Goal: Task Accomplishment & Management: Use online tool/utility

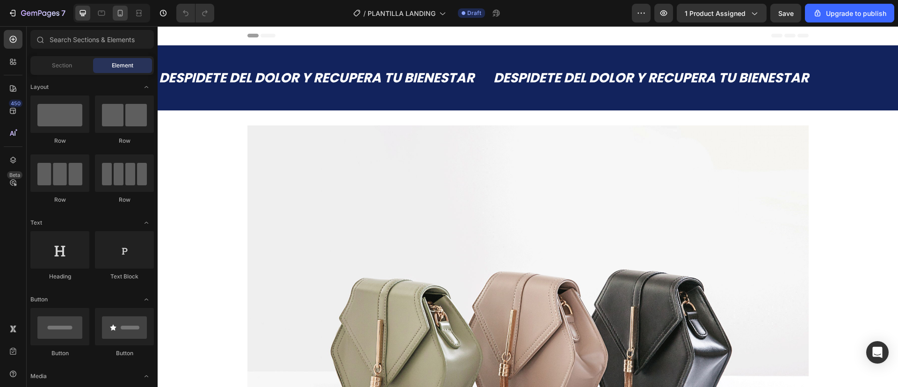
click at [124, 18] on div at bounding box center [120, 13] width 15 height 15
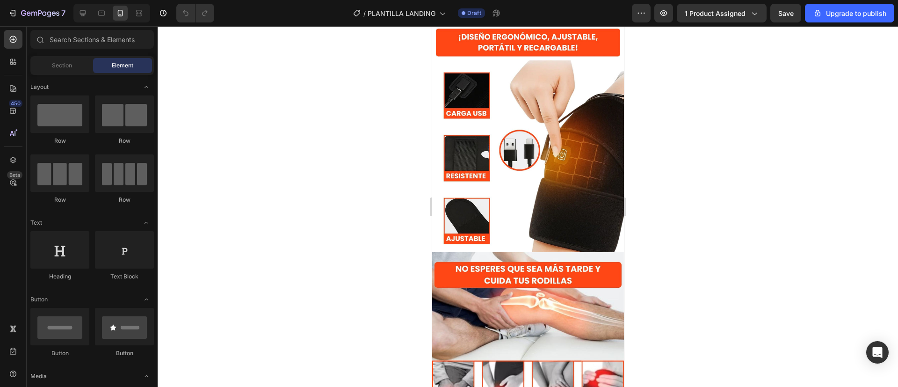
scroll to position [2082, 0]
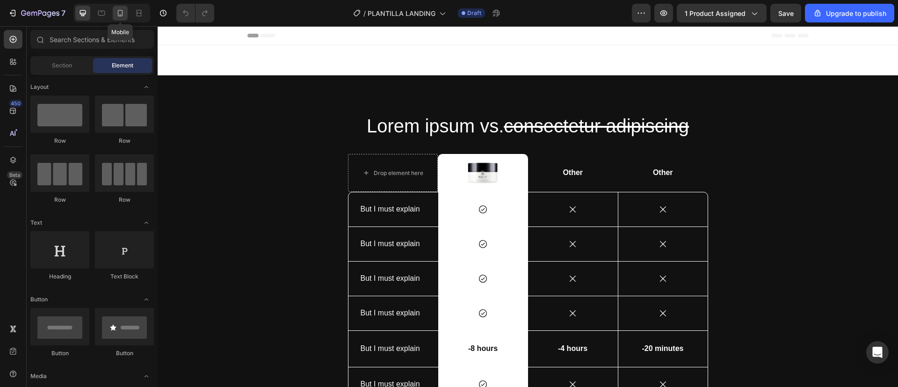
click at [123, 12] on icon at bounding box center [120, 13] width 5 height 7
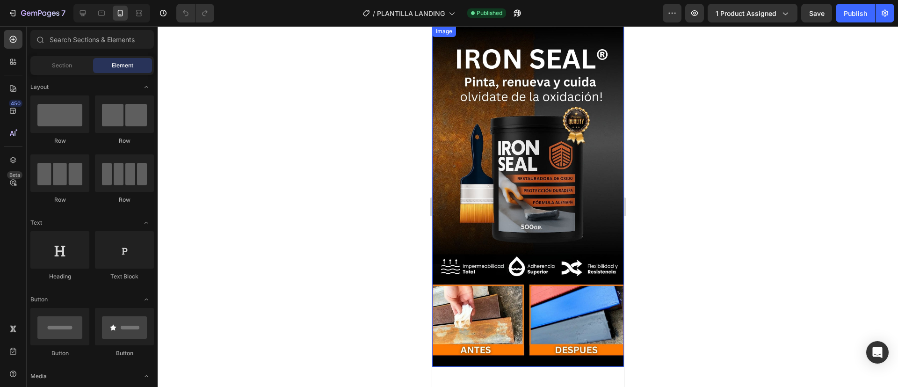
scroll to position [21, 0]
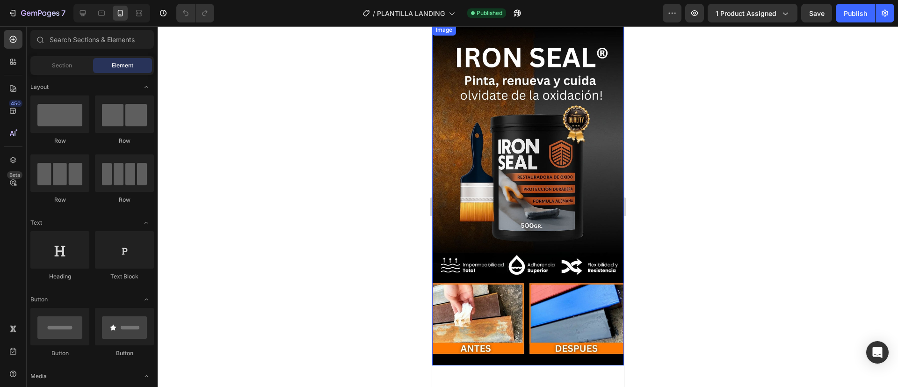
click at [500, 159] on img at bounding box center [528, 194] width 192 height 341
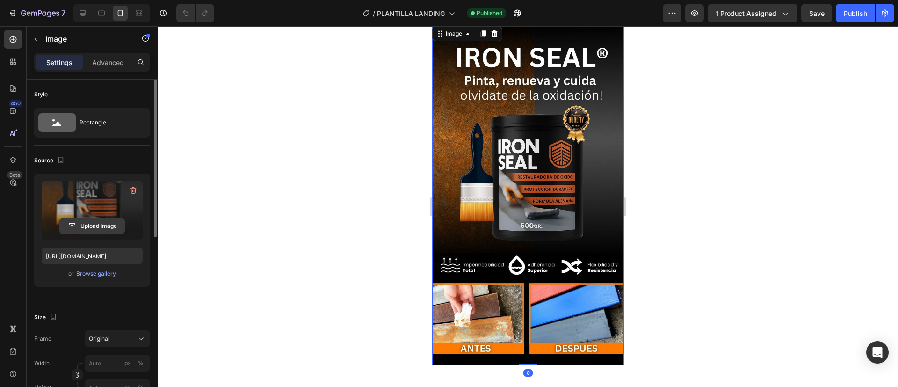
click at [92, 228] on input "file" at bounding box center [92, 226] width 65 height 16
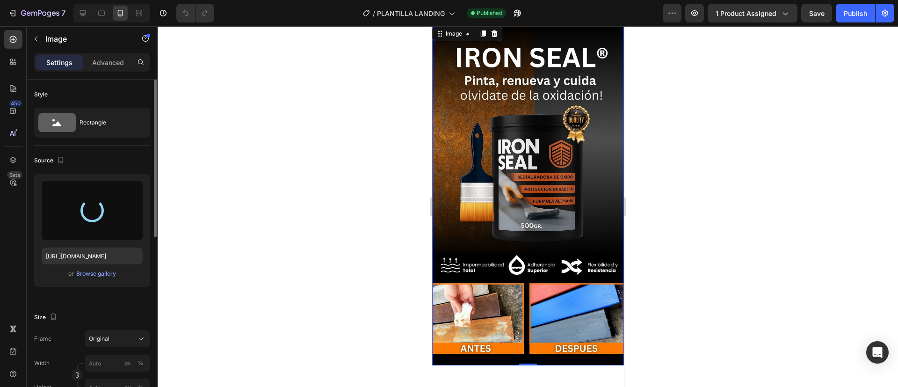
type input "https://cdn.shopify.com/s/files/1/0922/5283/2041/files/gempages_573333860503258…"
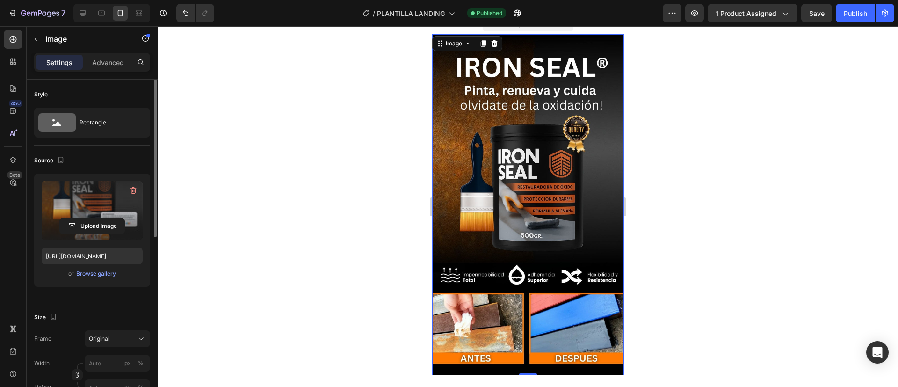
scroll to position [0, 0]
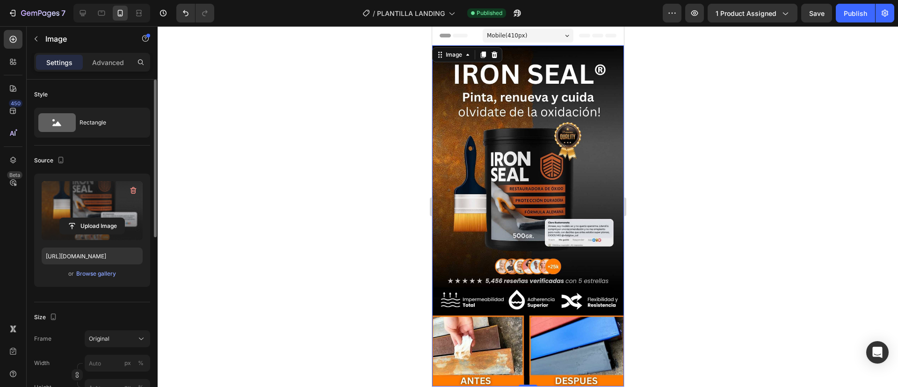
click at [341, 123] on div at bounding box center [528, 206] width 741 height 361
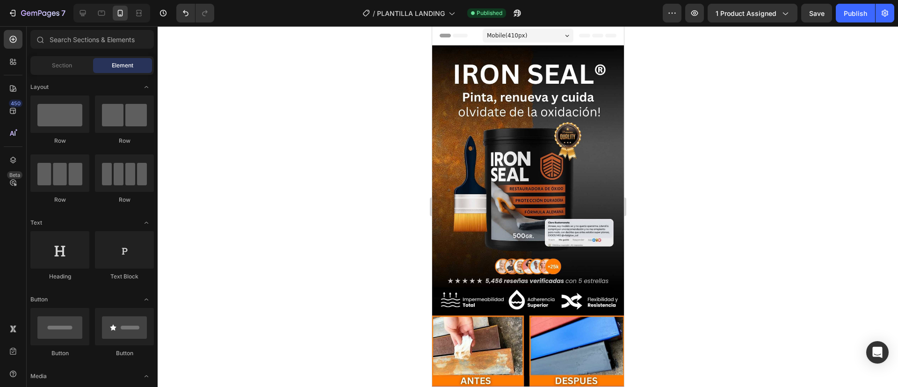
click at [852, 14] on div "7 / PLANTILLA LANDING Published Preview 1 product assigned Save Publish" at bounding box center [449, 13] width 898 height 27
click at [864, 15] on div "7 / PLANTILLA LANDING Need republishing Preview 1 product assigned Save Publish" at bounding box center [449, 13] width 898 height 27
click at [852, 9] on div "7 / PLANTILLA LANDING Need republishing Preview 1 product assigned Save Publish" at bounding box center [449, 13] width 898 height 27
click at [865, 13] on div "7 / PLANTILLA LANDING Need republishing Preview 1 product assigned Save Publish" at bounding box center [449, 13] width 898 height 27
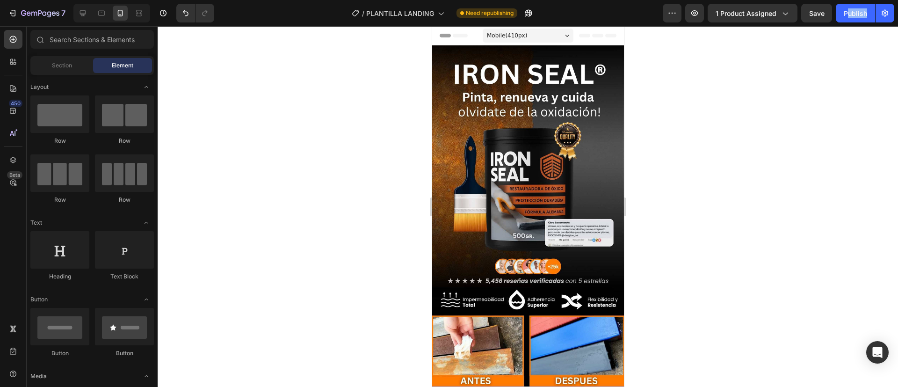
click at [865, 13] on div "7 / PLANTILLA LANDING Need republishing Preview 1 product assigned Save Publish" at bounding box center [449, 13] width 898 height 27
click at [852, 17] on div "7 / PLANTILLA LANDING Need republishing Preview 1 product assigned Save Publish" at bounding box center [449, 13] width 898 height 27
click at [852, 8] on div "7 / PLANTILLA LANDING Need republishing Preview 1 product assigned Save Publish" at bounding box center [449, 13] width 898 height 27
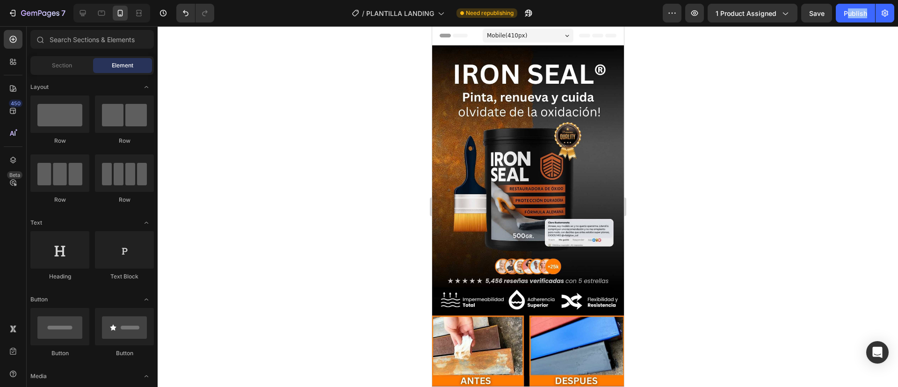
click at [852, 8] on div "7 / PLANTILLA LANDING Need republishing Preview 1 product assigned Save Publish" at bounding box center [449, 13] width 898 height 27
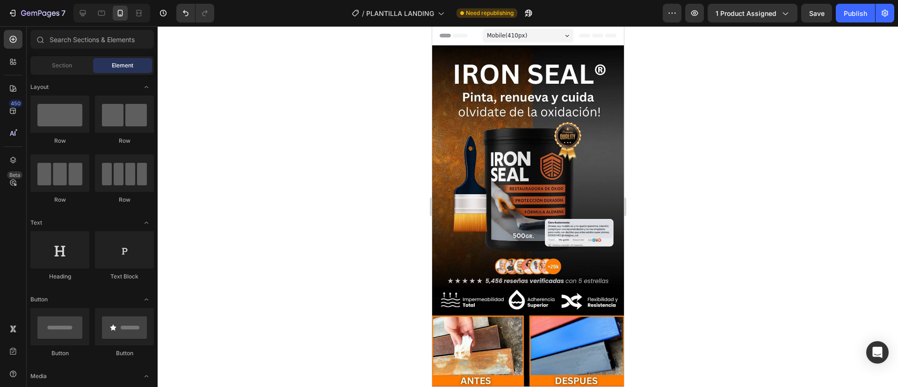
click at [816, 125] on div at bounding box center [528, 206] width 741 height 361
click at [779, 11] on div "7 / PLANTILLA LANDING Need republishing Preview 1 product assigned Save Publish" at bounding box center [449, 13] width 898 height 27
click at [784, 13] on div "7 / PLANTILLA LANDING Need republishing Preview 1 product assigned Save Publish" at bounding box center [449, 13] width 898 height 27
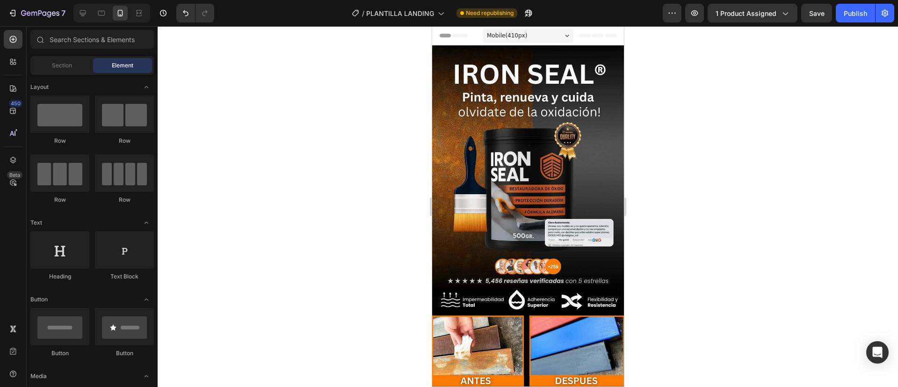
click at [689, 11] on div "7 / PLANTILLA LANDING Need republishing Preview 1 product assigned Save Publish" at bounding box center [449, 13] width 898 height 27
click at [842, 19] on div "7 / PLANTILLA LANDING Need republishing Preview 1 product assigned Save Publish" at bounding box center [449, 13] width 898 height 27
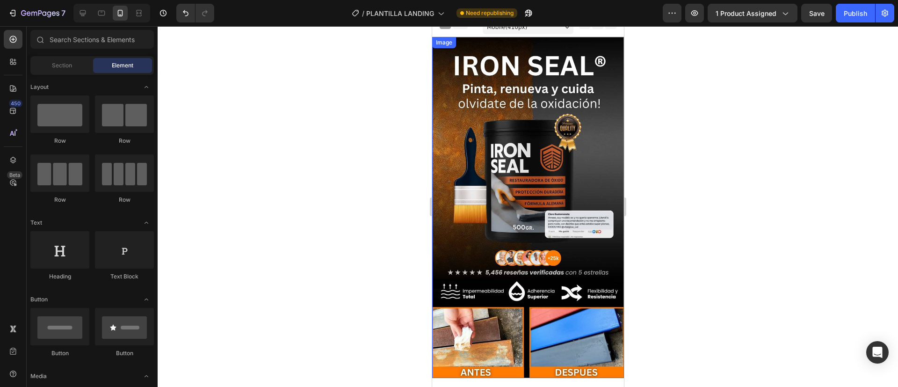
scroll to position [8, 0]
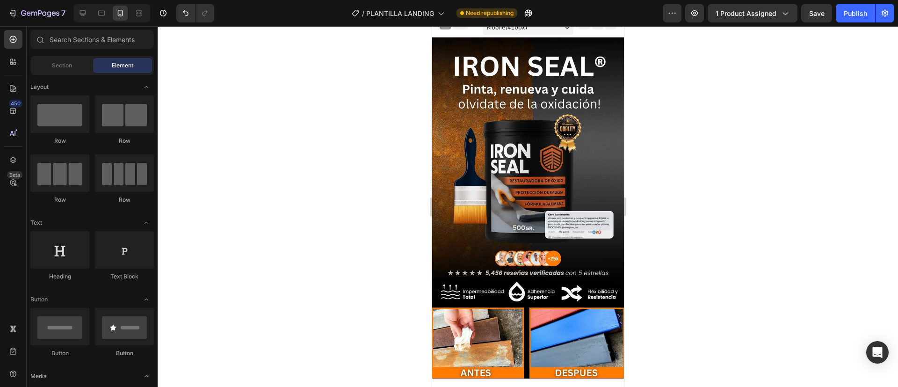
click at [865, 15] on div "7 / PLANTILLA LANDING Need republishing Preview 1 product assigned Save Publish" at bounding box center [449, 13] width 898 height 27
drag, startPoint x: 864, startPoint y: 15, endPoint x: 869, endPoint y: 11, distance: 5.3
click at [869, 11] on div "7 / PLANTILLA LANDING Need republishing Preview 1 product assigned Save Publish" at bounding box center [449, 13] width 898 height 27
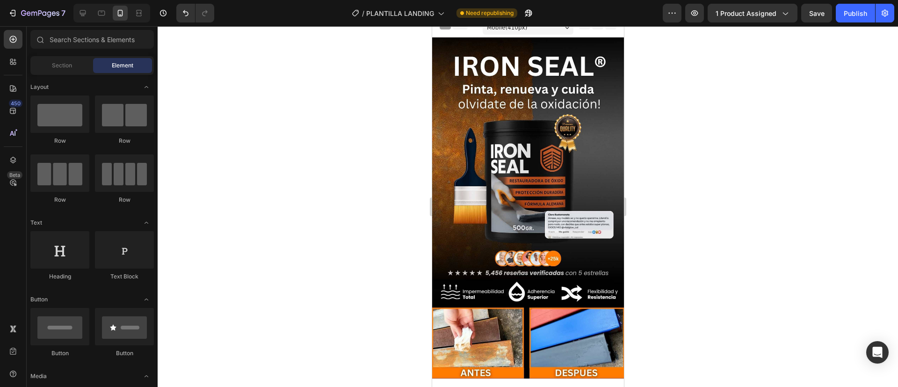
click at [869, 11] on div "7 / PLANTILLA LANDING Need republishing Preview 1 product assigned Save Publish" at bounding box center [449, 13] width 898 height 27
drag, startPoint x: 869, startPoint y: 11, endPoint x: 887, endPoint y: 12, distance: 18.7
click at [887, 12] on div "7 / PLANTILLA LANDING Need republishing Preview 1 product assigned Save Publish" at bounding box center [449, 13] width 898 height 27
click at [806, 12] on div "7 / PLANTILLA LANDING Need republishing Preview 1 product assigned Save Publish" at bounding box center [449, 13] width 898 height 27
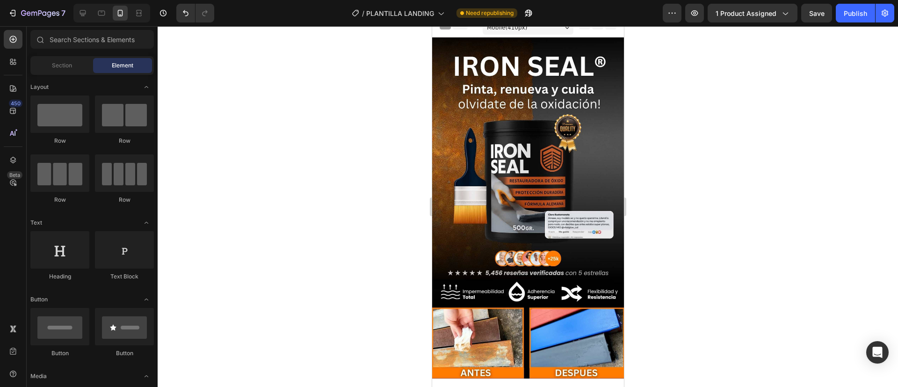
click at [746, 21] on div "7 / PLANTILLA LANDING Need republishing Preview 1 product assigned Save Publish" at bounding box center [449, 13] width 898 height 27
click at [684, 16] on div "7 / PLANTILLA LANDING Need republishing Preview 1 product assigned Save Publish" at bounding box center [449, 13] width 898 height 27
click at [668, 14] on div "7 / PLANTILLA LANDING Need republishing Preview 1 product assigned Save Publish" at bounding box center [449, 13] width 898 height 27
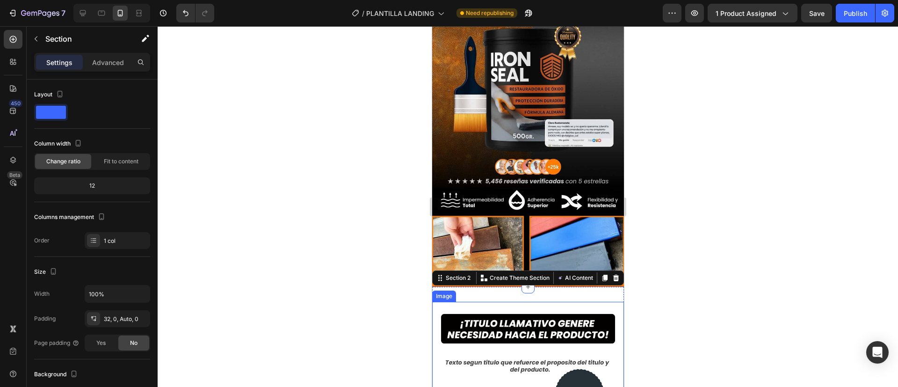
scroll to position [0, 0]
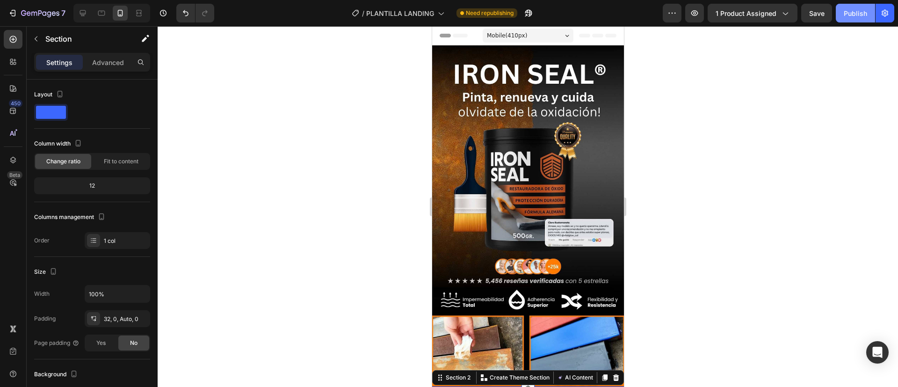
click at [852, 14] on div "Publish" at bounding box center [855, 13] width 23 height 10
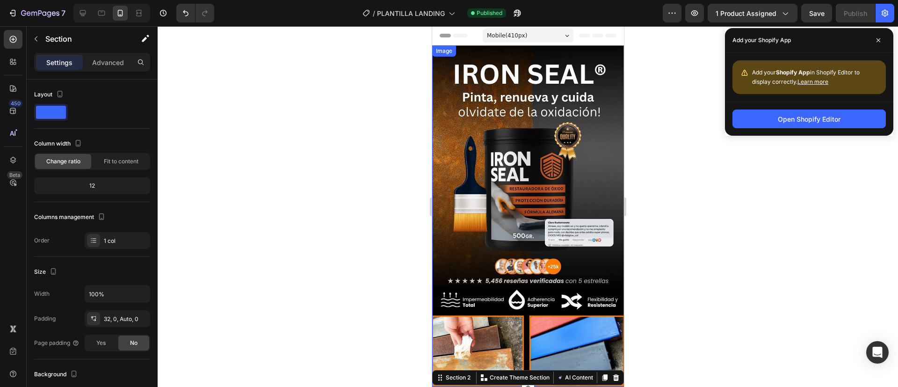
click at [566, 61] on img at bounding box center [528, 215] width 192 height 341
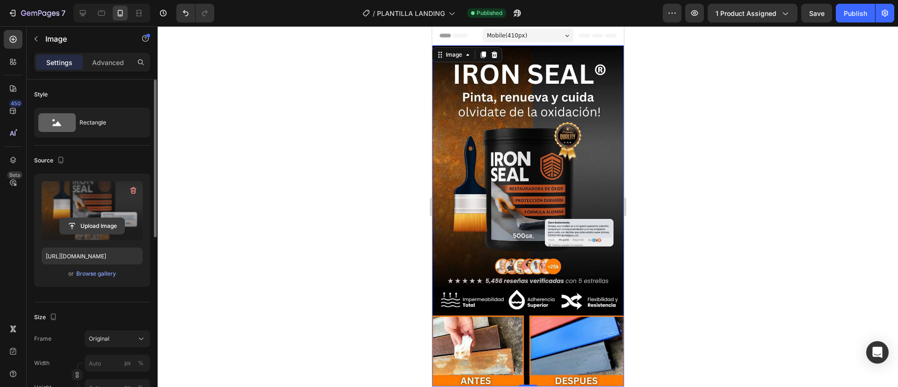
click at [84, 221] on input "file" at bounding box center [92, 226] width 65 height 16
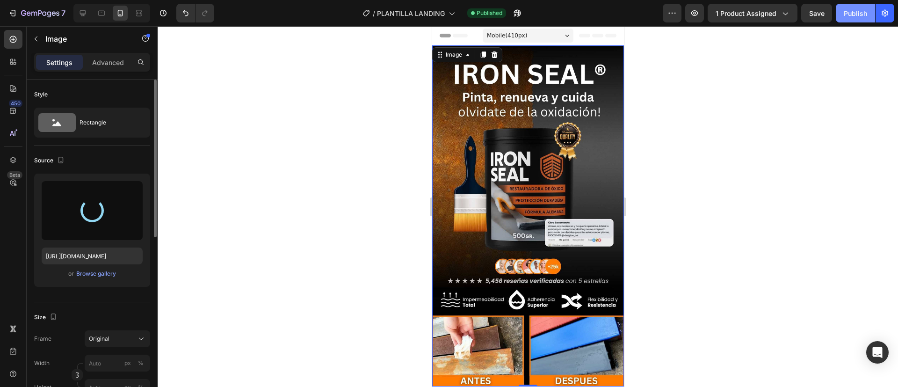
click at [846, 13] on div "Publish" at bounding box center [855, 13] width 23 height 10
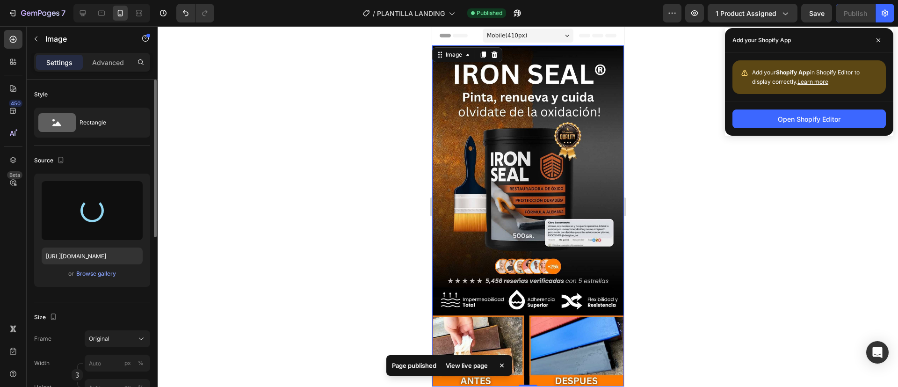
type input "https://cdn.shopify.com/s/files/1/0922/5283/2041/files/gempages_573333860503258…"
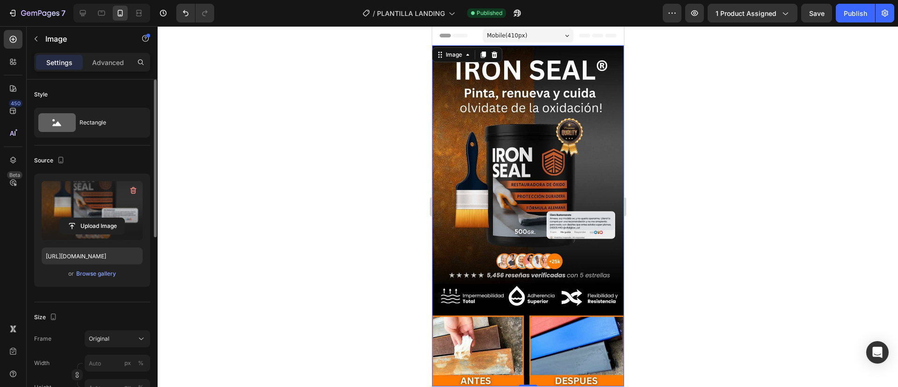
click at [679, 180] on div at bounding box center [528, 206] width 741 height 361
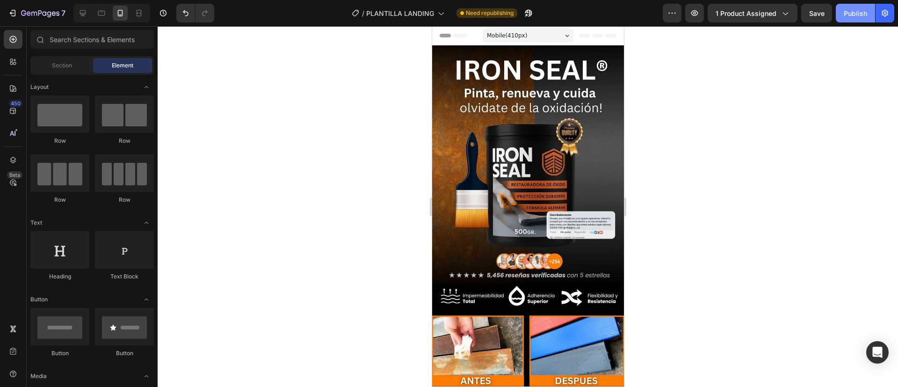
click at [850, 9] on div "Publish" at bounding box center [855, 13] width 23 height 10
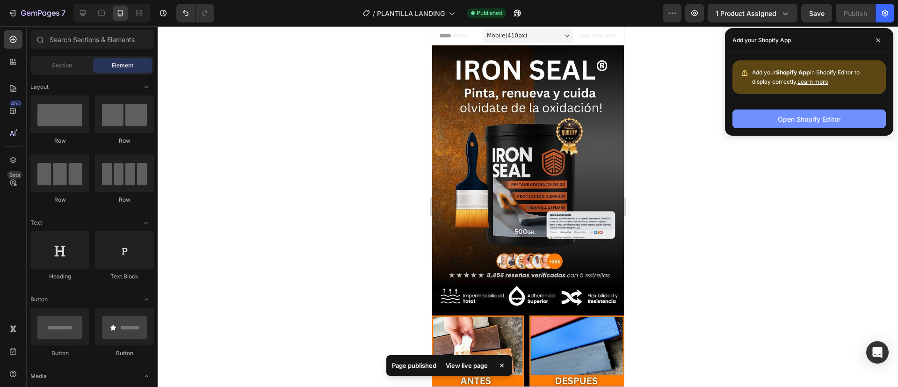
click at [790, 121] on div "Open Shopify Editor" at bounding box center [809, 119] width 63 height 10
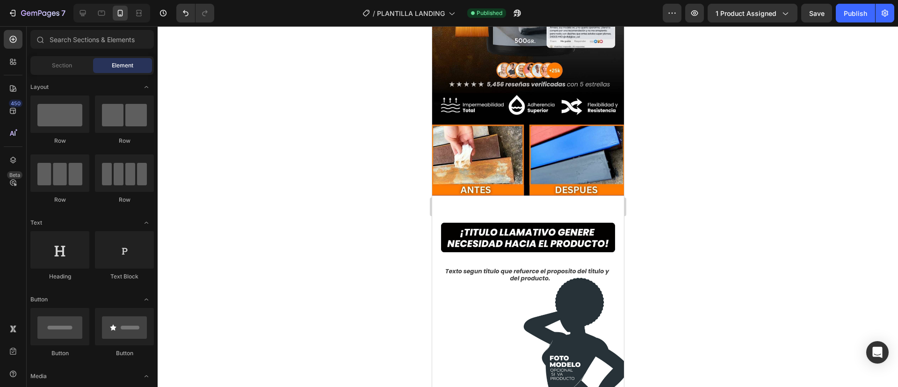
scroll to position [190, 0]
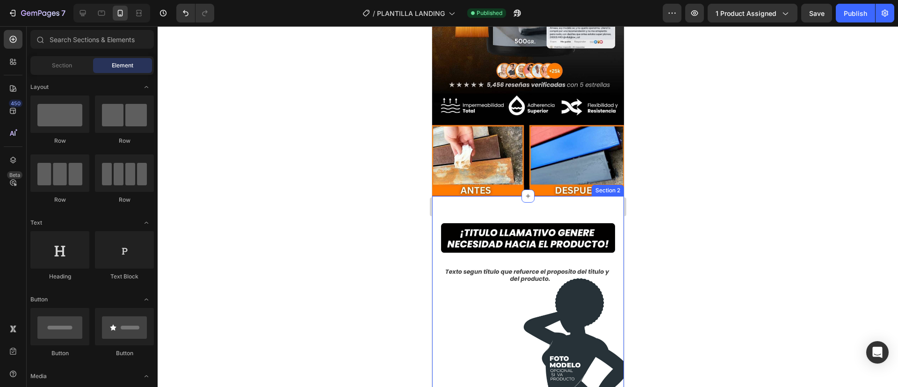
click at [510, 196] on div "Image Section 2" at bounding box center [528, 299] width 192 height 207
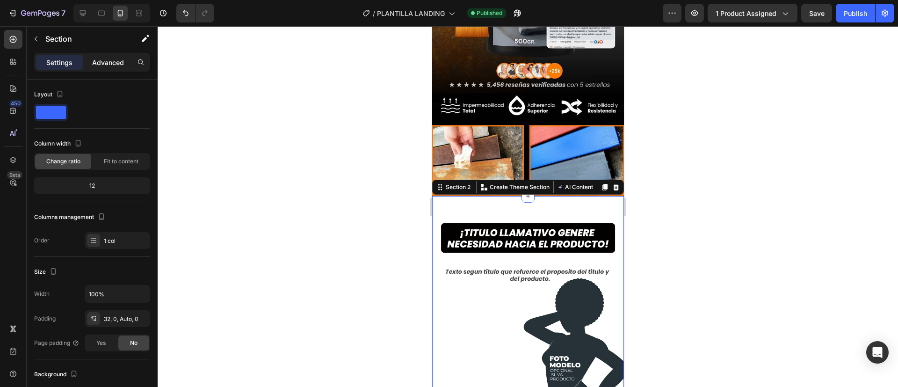
click at [94, 61] on p "Advanced" at bounding box center [108, 63] width 32 height 10
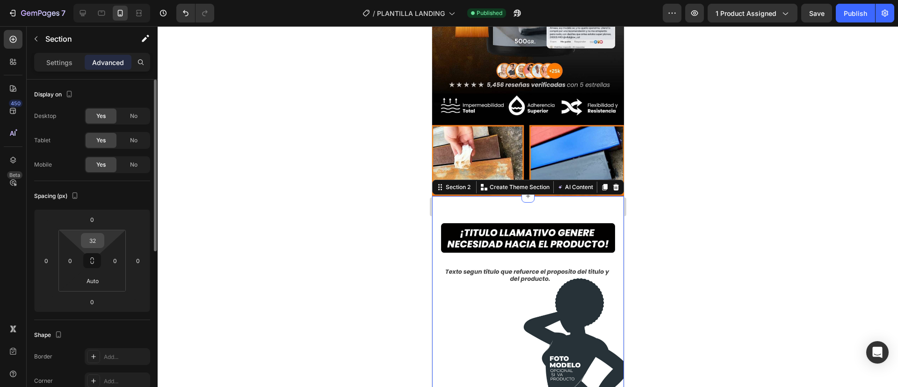
click at [93, 242] on input "32" at bounding box center [92, 240] width 19 height 14
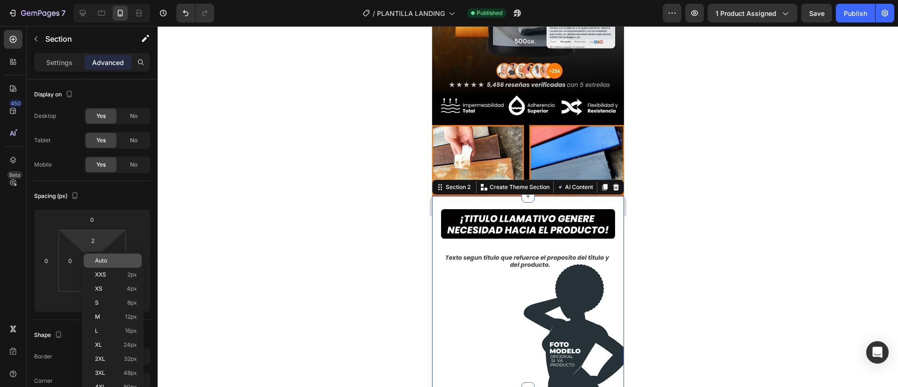
click at [99, 257] on span "Auto" at bounding box center [101, 260] width 12 height 7
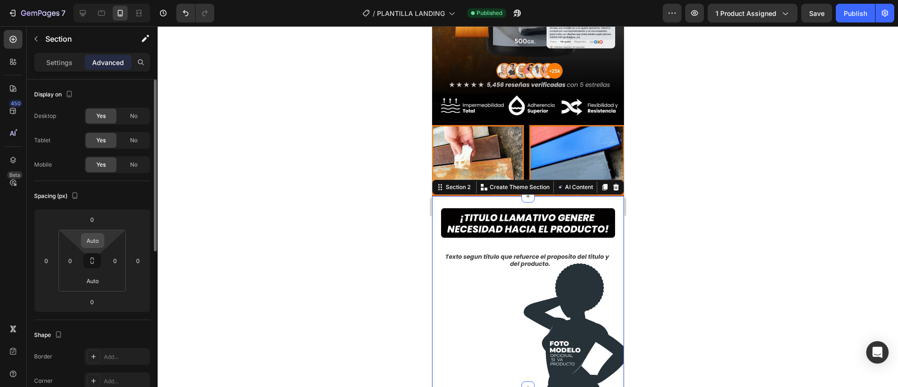
click at [102, 242] on div "Auto" at bounding box center [92, 240] width 23 height 15
click at [92, 242] on input "Auto" at bounding box center [92, 240] width 19 height 14
type input "0"
click at [92, 285] on input "Auto" at bounding box center [92, 281] width 19 height 14
type input "0"
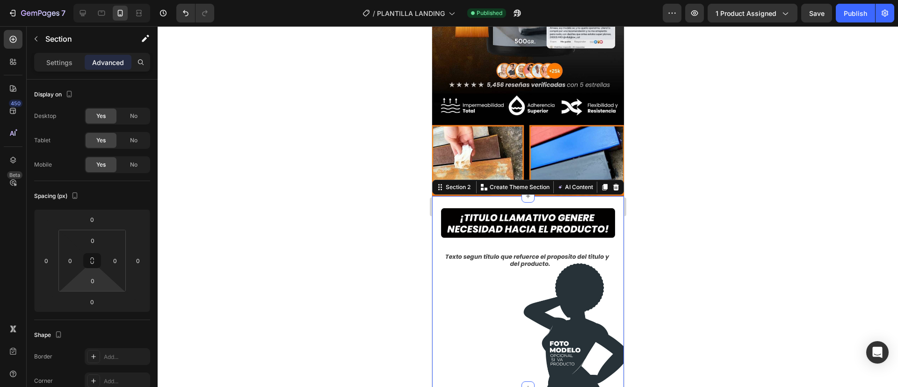
click at [324, 237] on div at bounding box center [528, 206] width 741 height 361
